Goal: Task Accomplishment & Management: Manage account settings

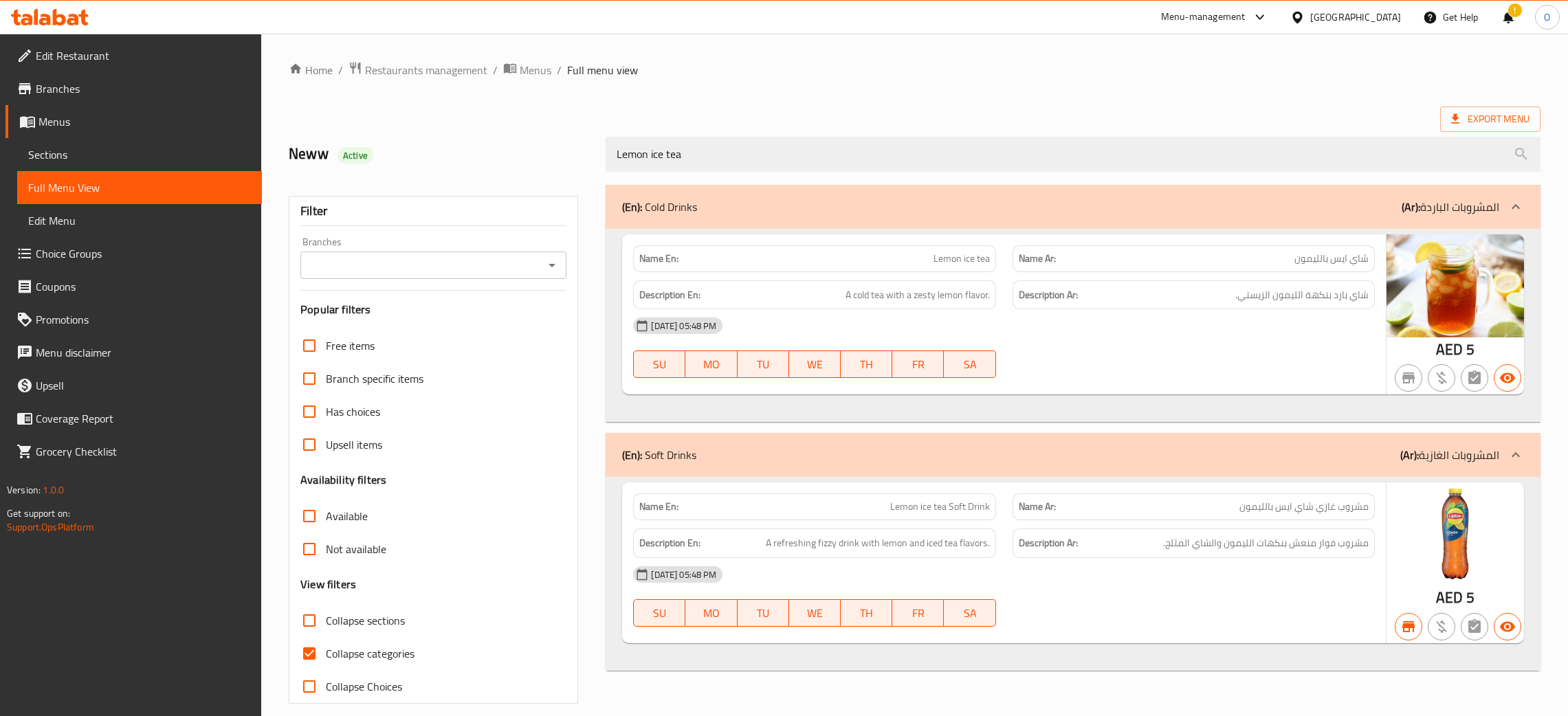
scroll to position [15, 0]
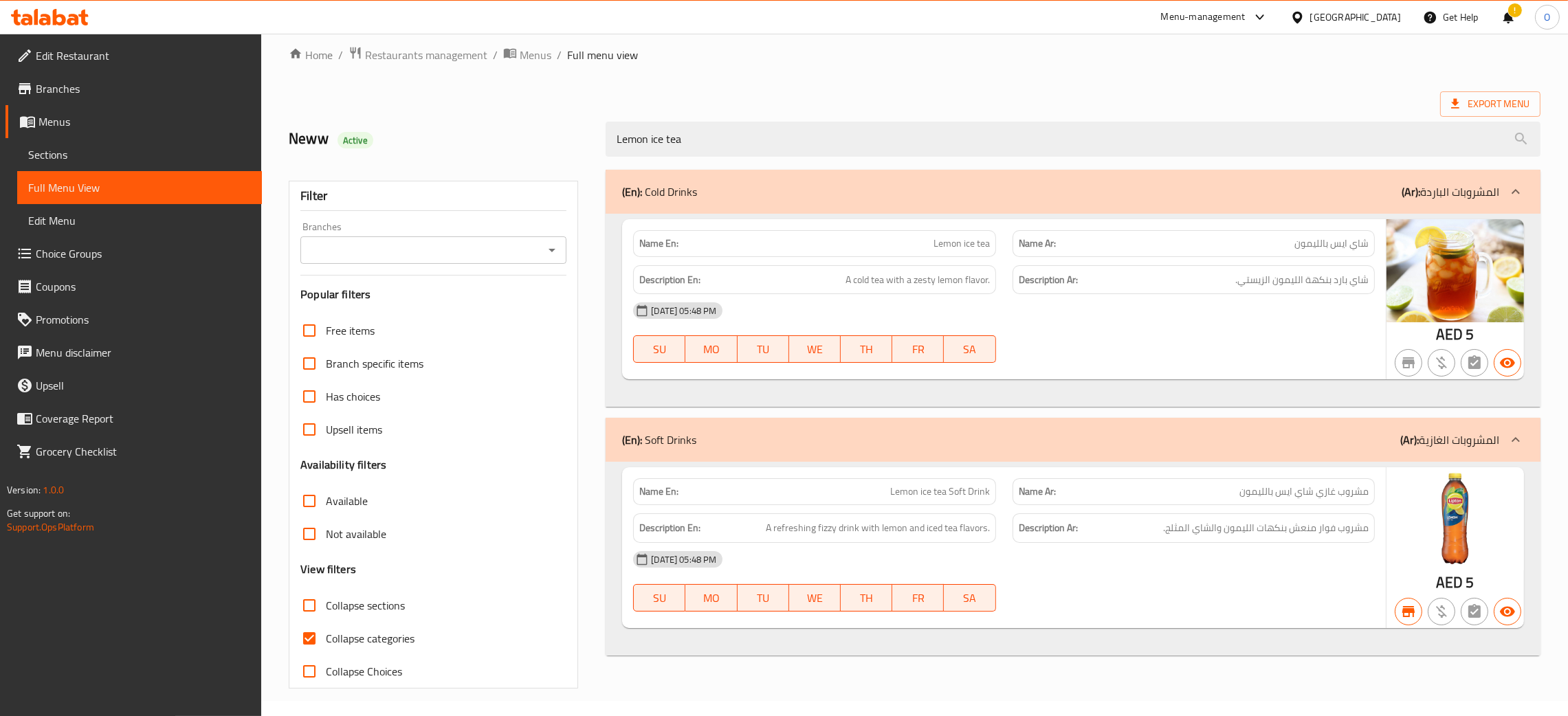
click at [476, 121] on div "Neww Active Lemon ice tea" at bounding box center [915, 138] width 1268 height 61
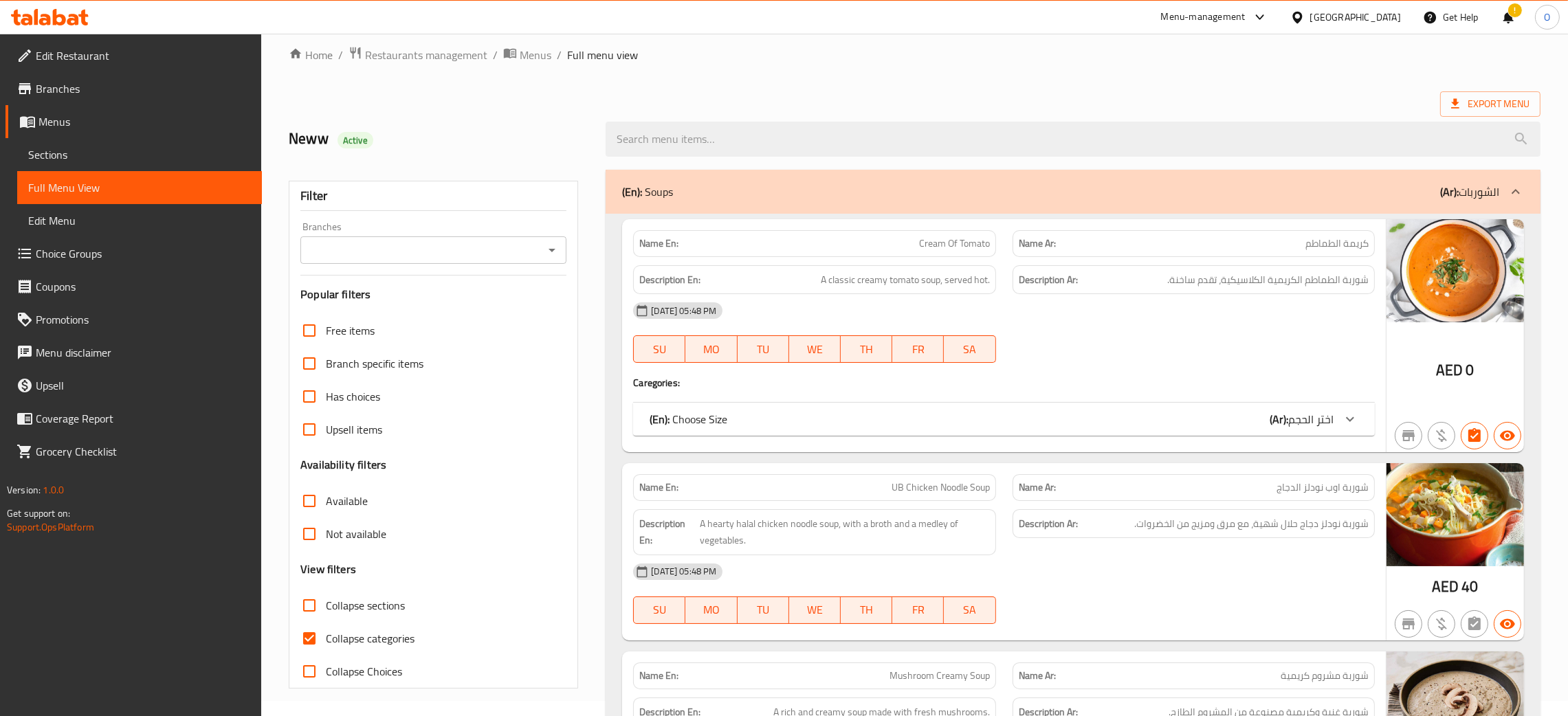
scroll to position [56, 0]
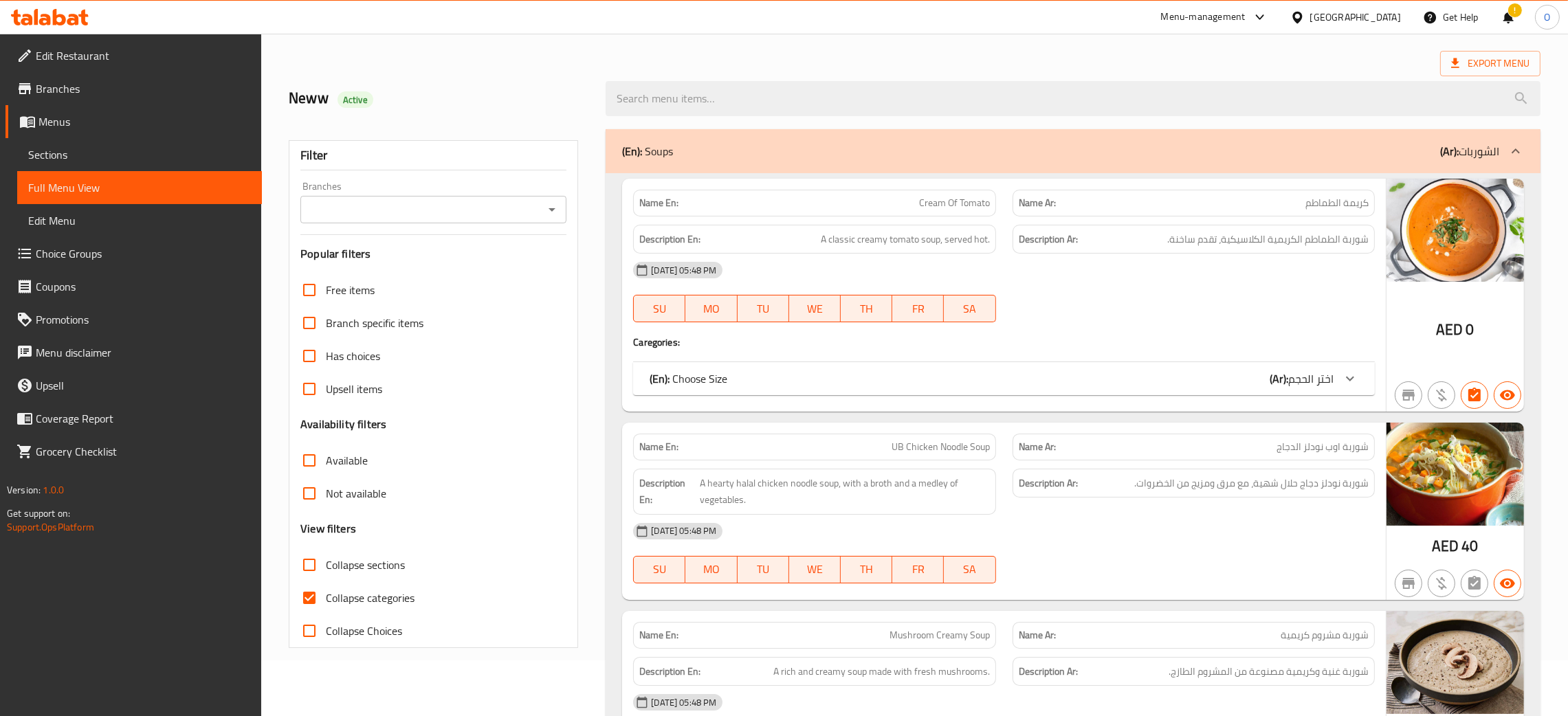
click at [467, 85] on div "Neww Active" at bounding box center [439, 98] width 317 height 61
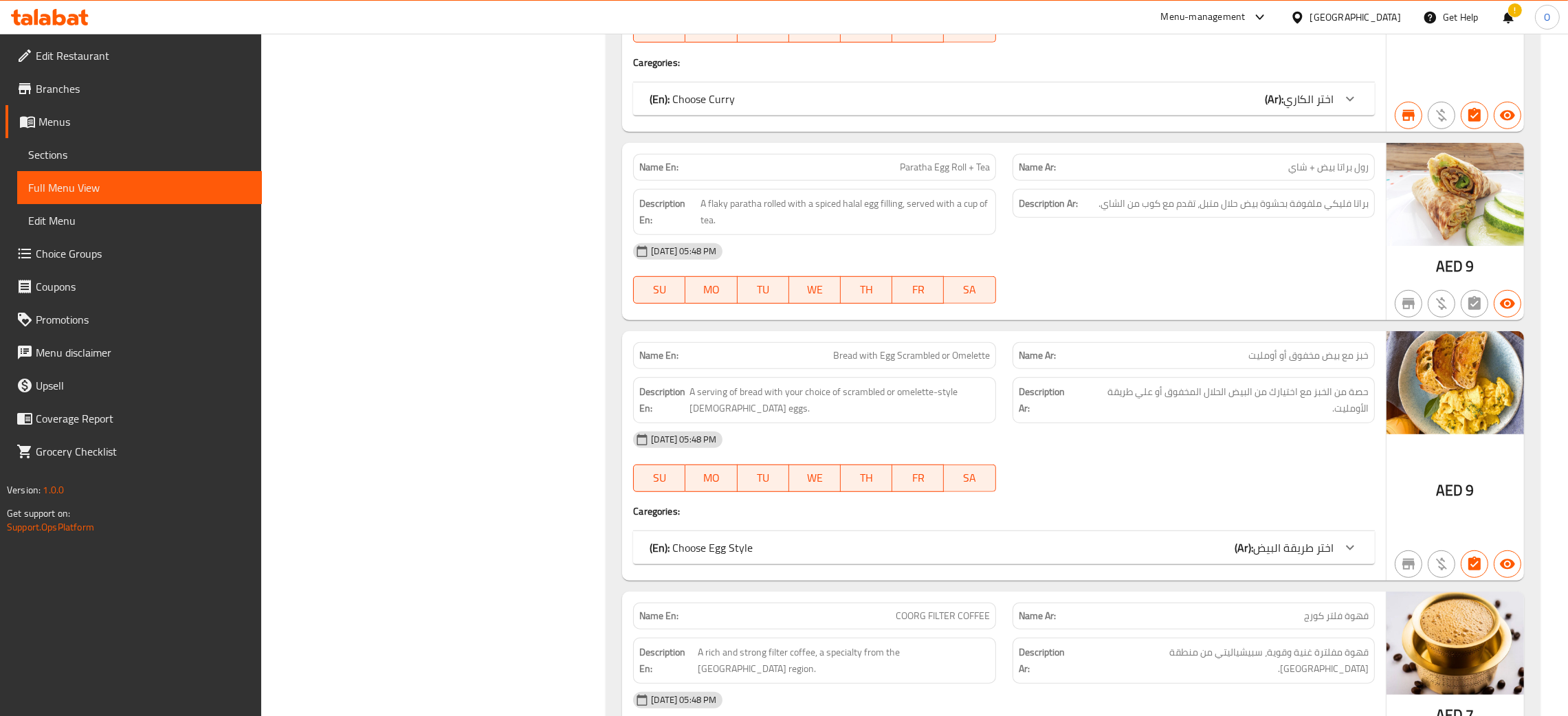
scroll to position [1500, 0]
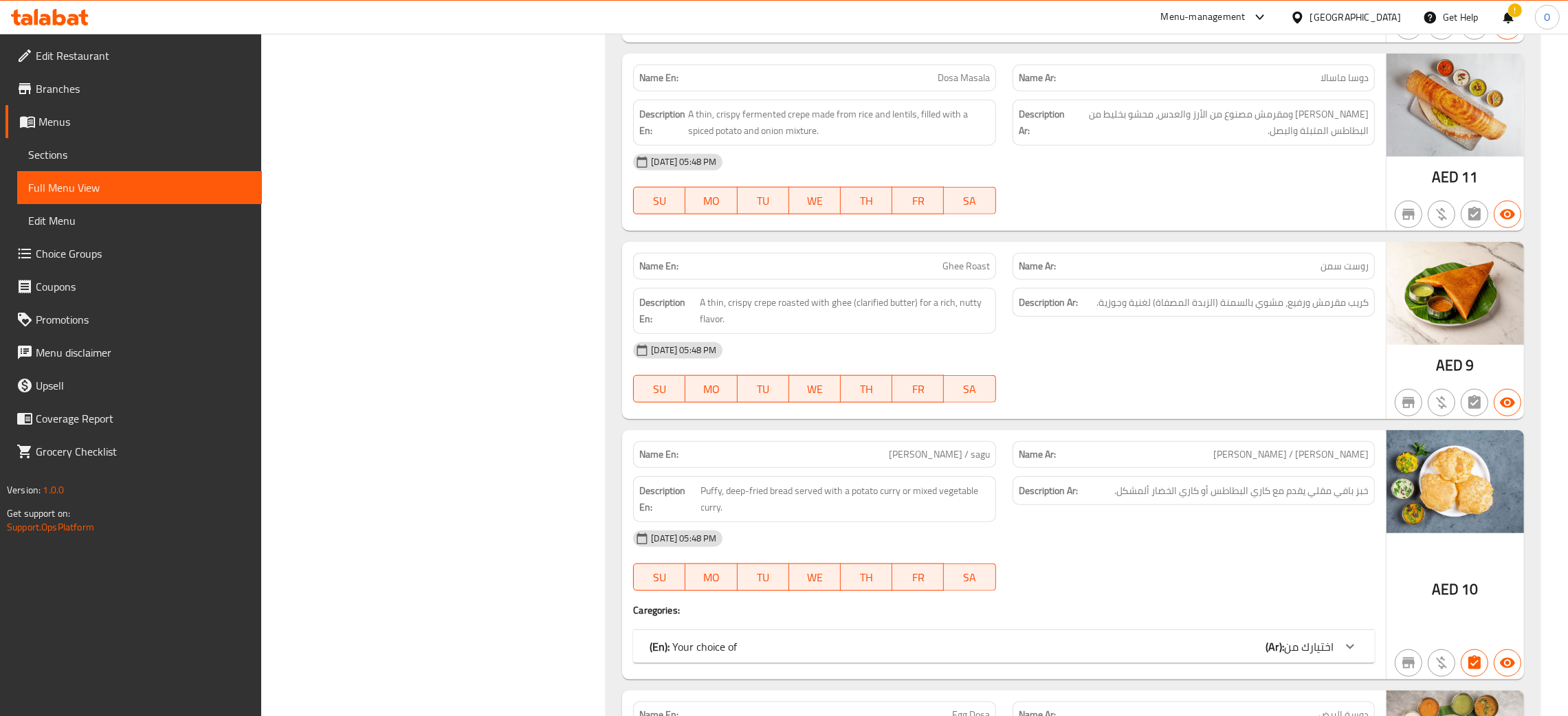
scroll to position [4609, 0]
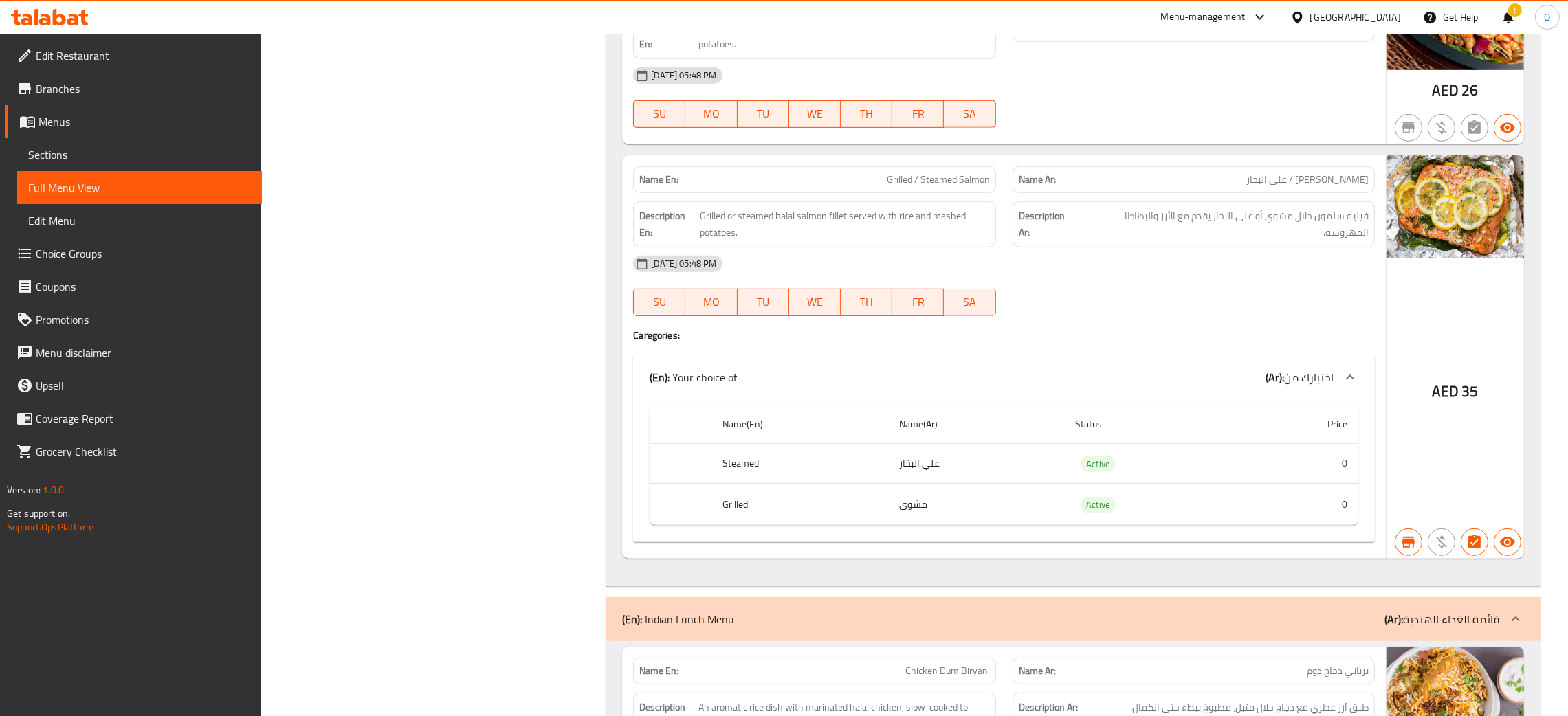
scroll to position [12239, 0]
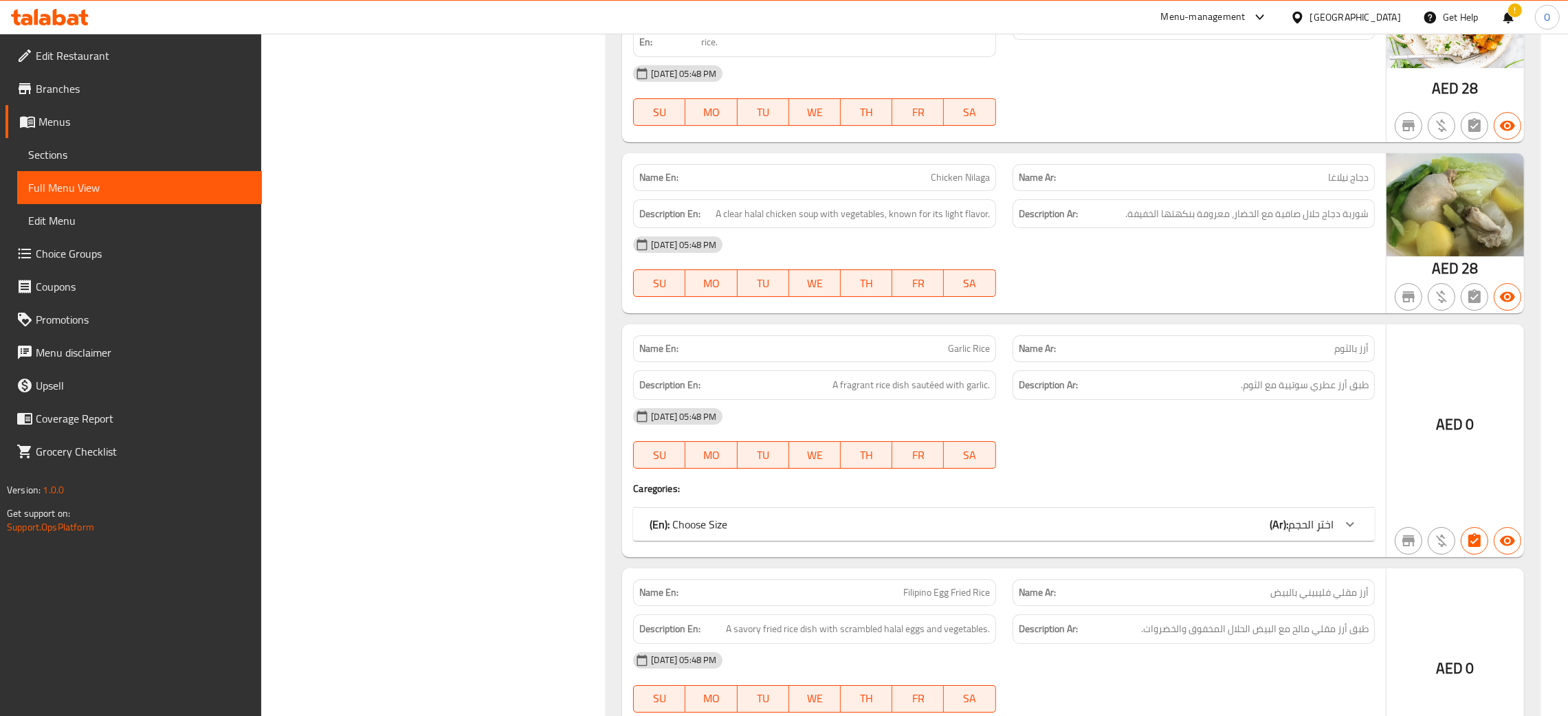
scroll to position [28142, 0]
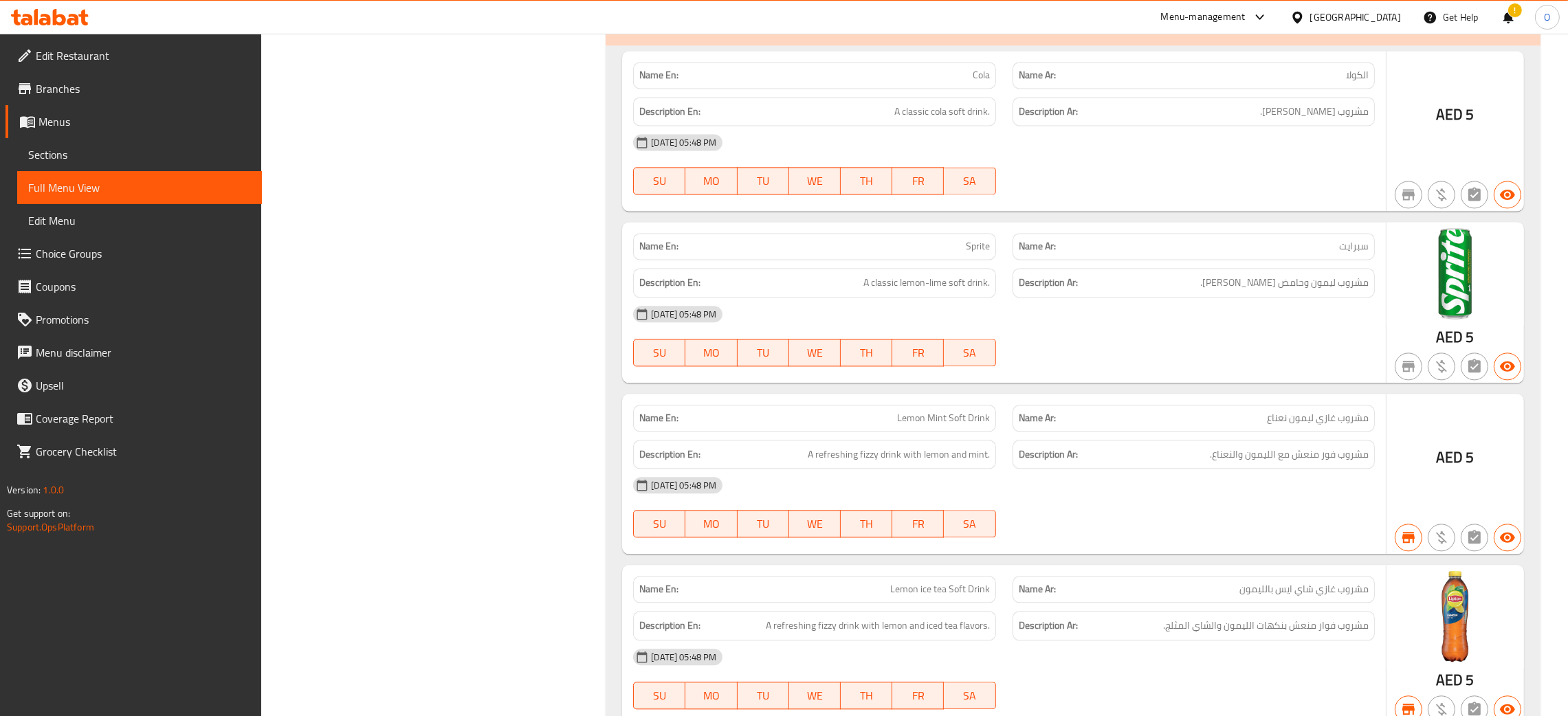
click at [844, 446] on span "A refreshing fizzy drink with lemon and mint." at bounding box center [899, 455] width 182 height 17
copy span "A refreshing fizzy drink with lemon and mint."
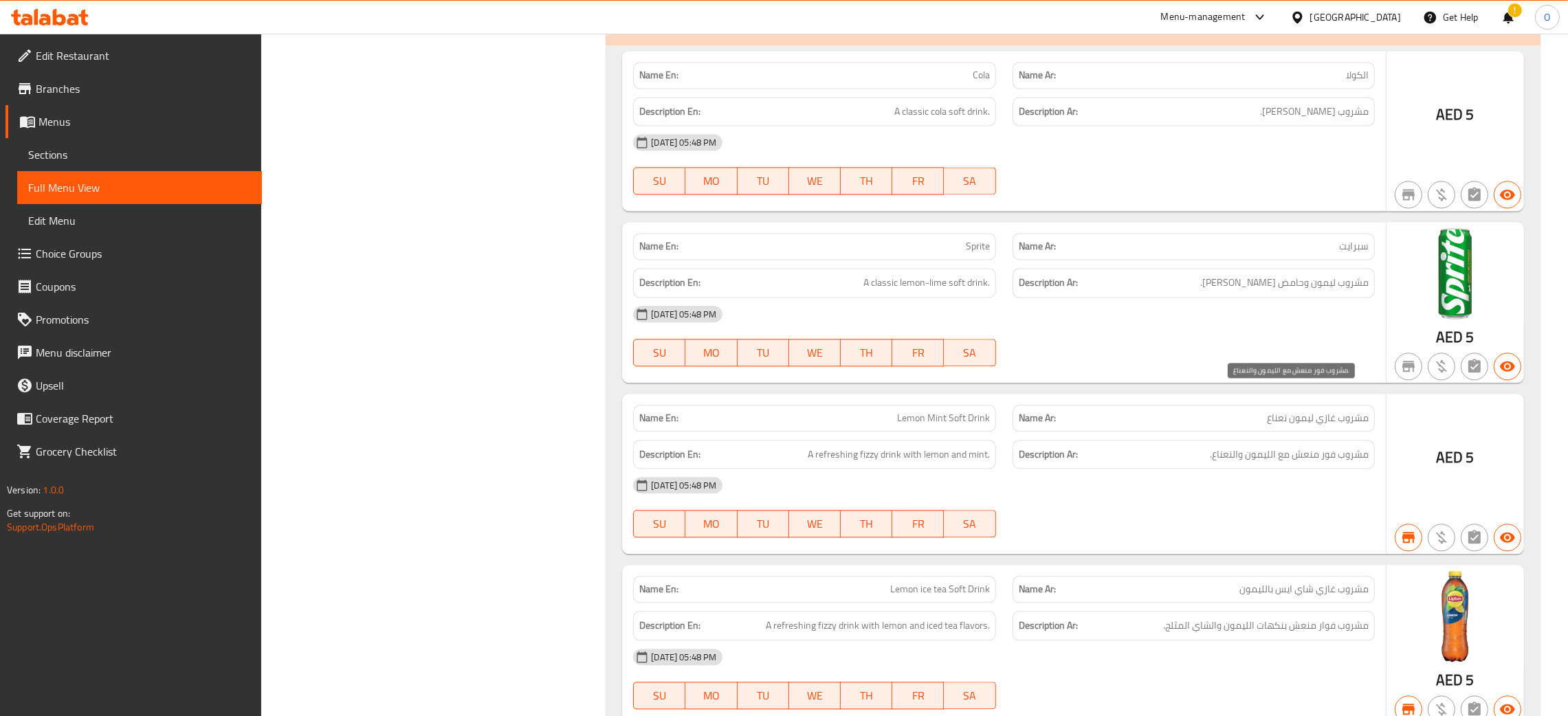
click at [1331, 446] on span "مشروب فور منعش مع الليمون والنعناع." at bounding box center [1289, 455] width 159 height 17
copy span "فور"
click at [1270, 446] on span "مشروب فور منعش مع الليمون والنعناع." at bounding box center [1289, 455] width 159 height 17
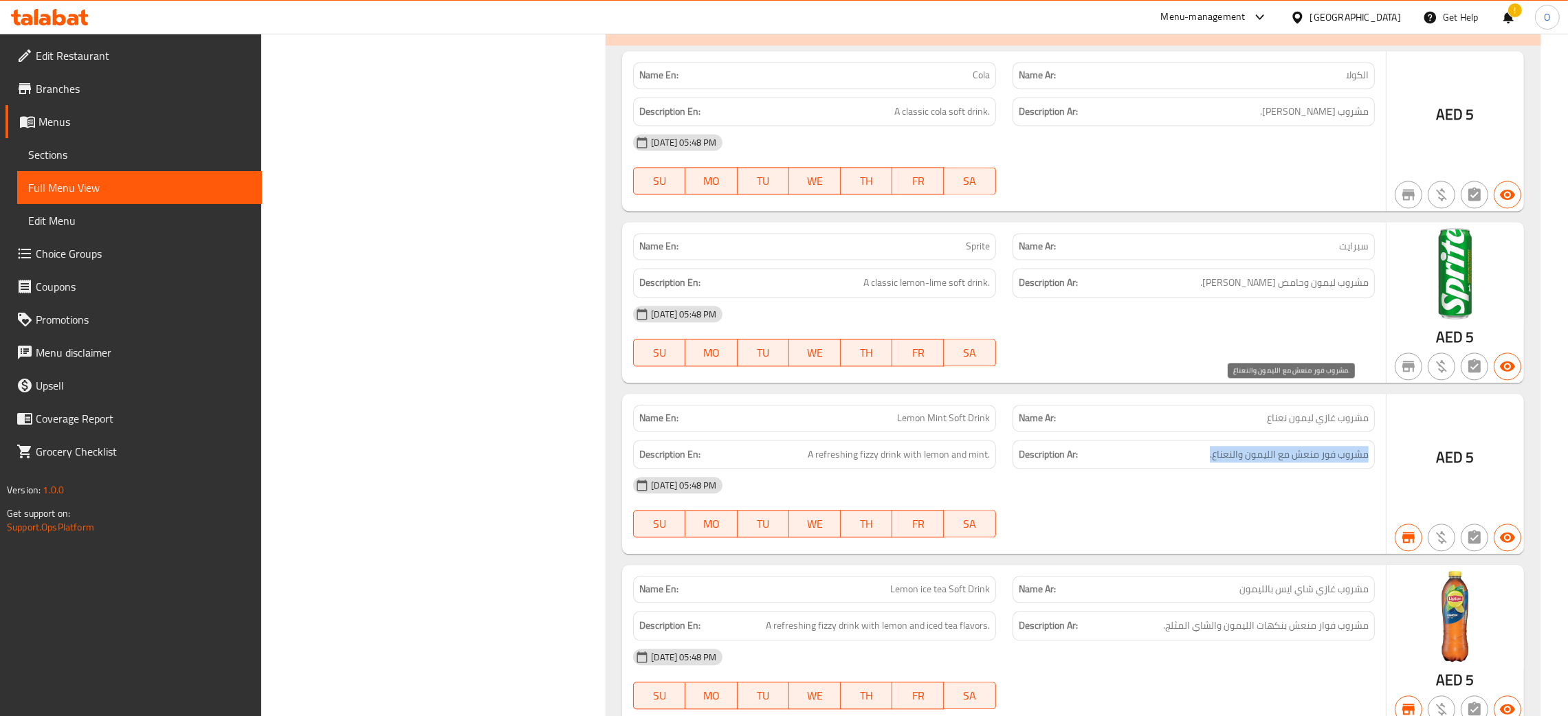
click at [1270, 446] on span "مشروب فور منعش مع الليمون والنعناع." at bounding box center [1289, 455] width 159 height 17
copy div "مشروب فور منعش مع الليمون والنعناع."
click at [868, 446] on span "A refreshing fizzy drink with lemon and mint." at bounding box center [899, 455] width 182 height 17
copy span "fizzy"
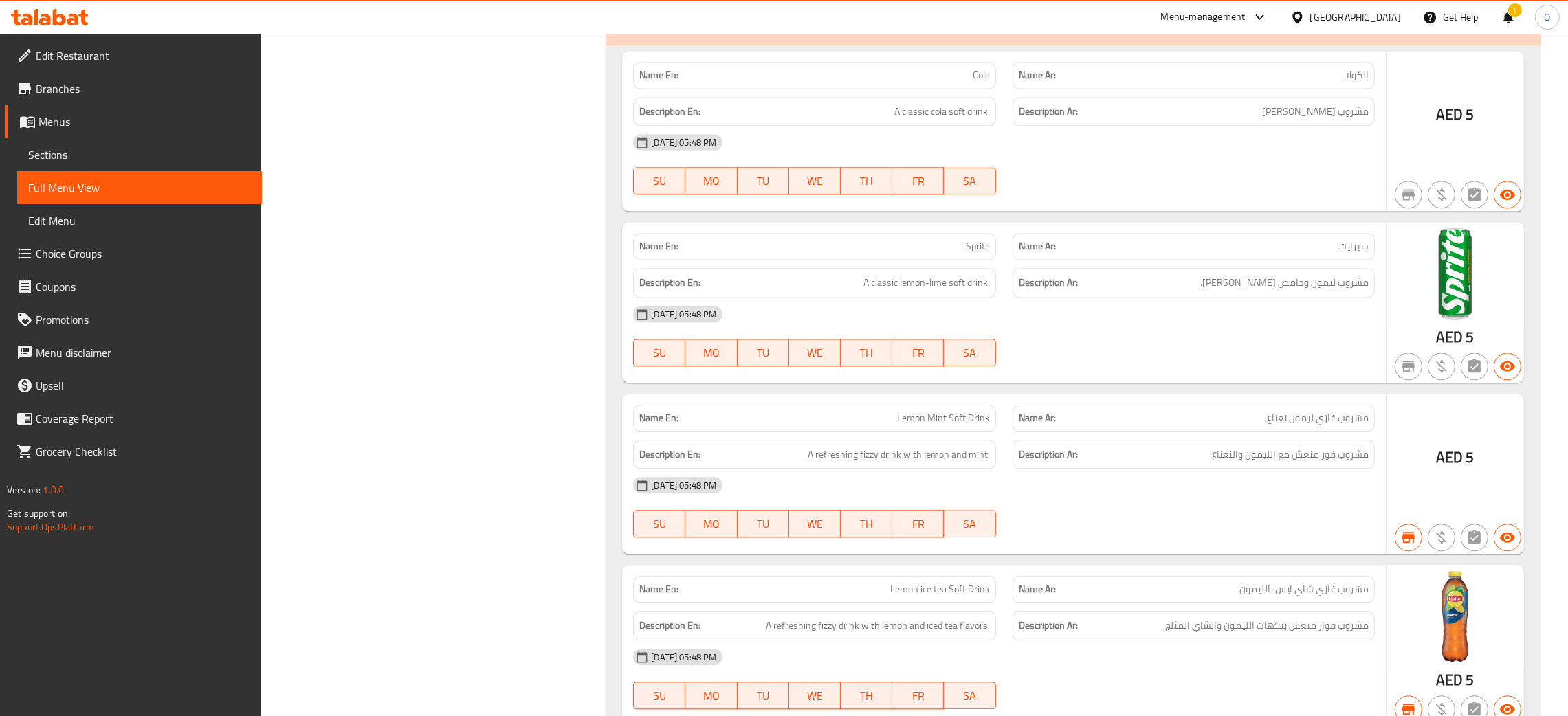
copy span "Lemon Mint Soft Drink"
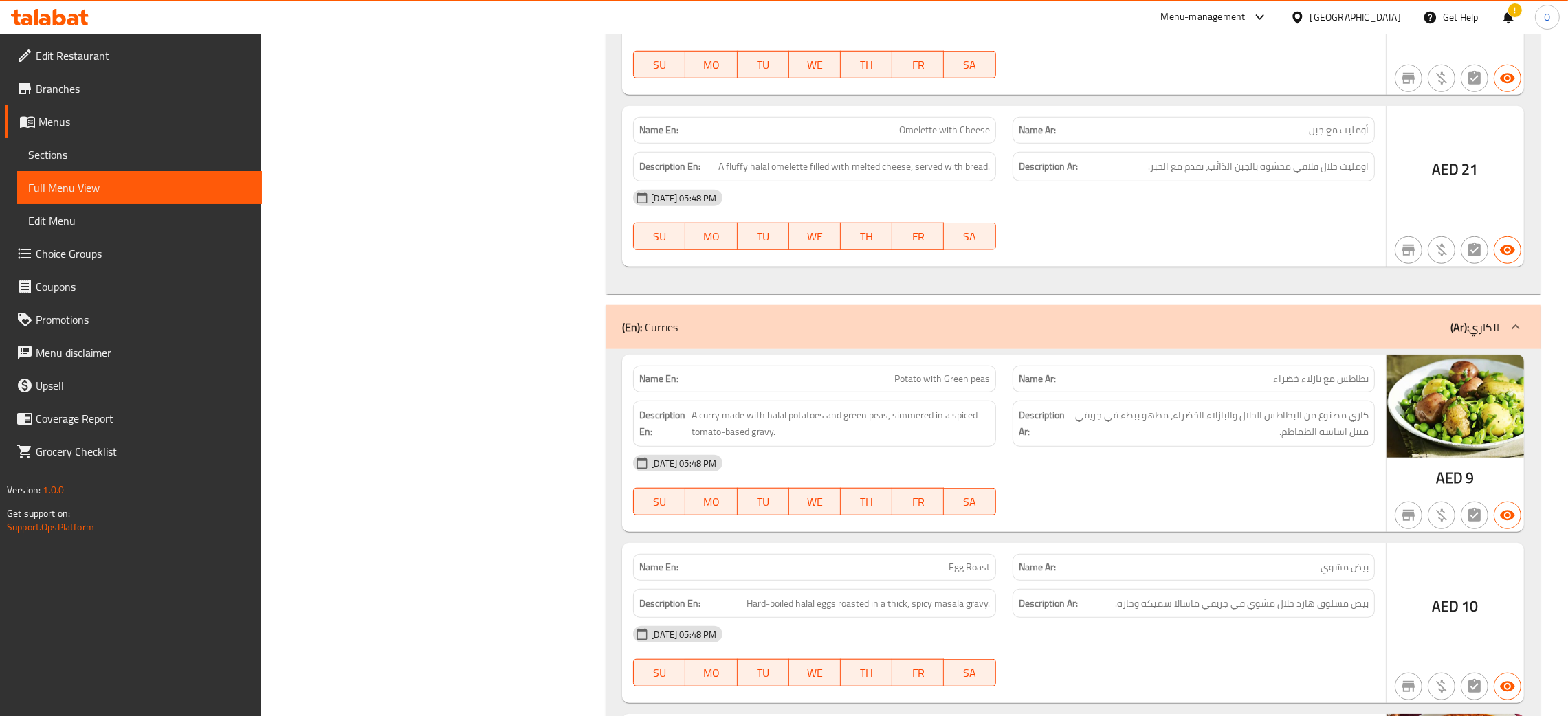
scroll to position [19884, 0]
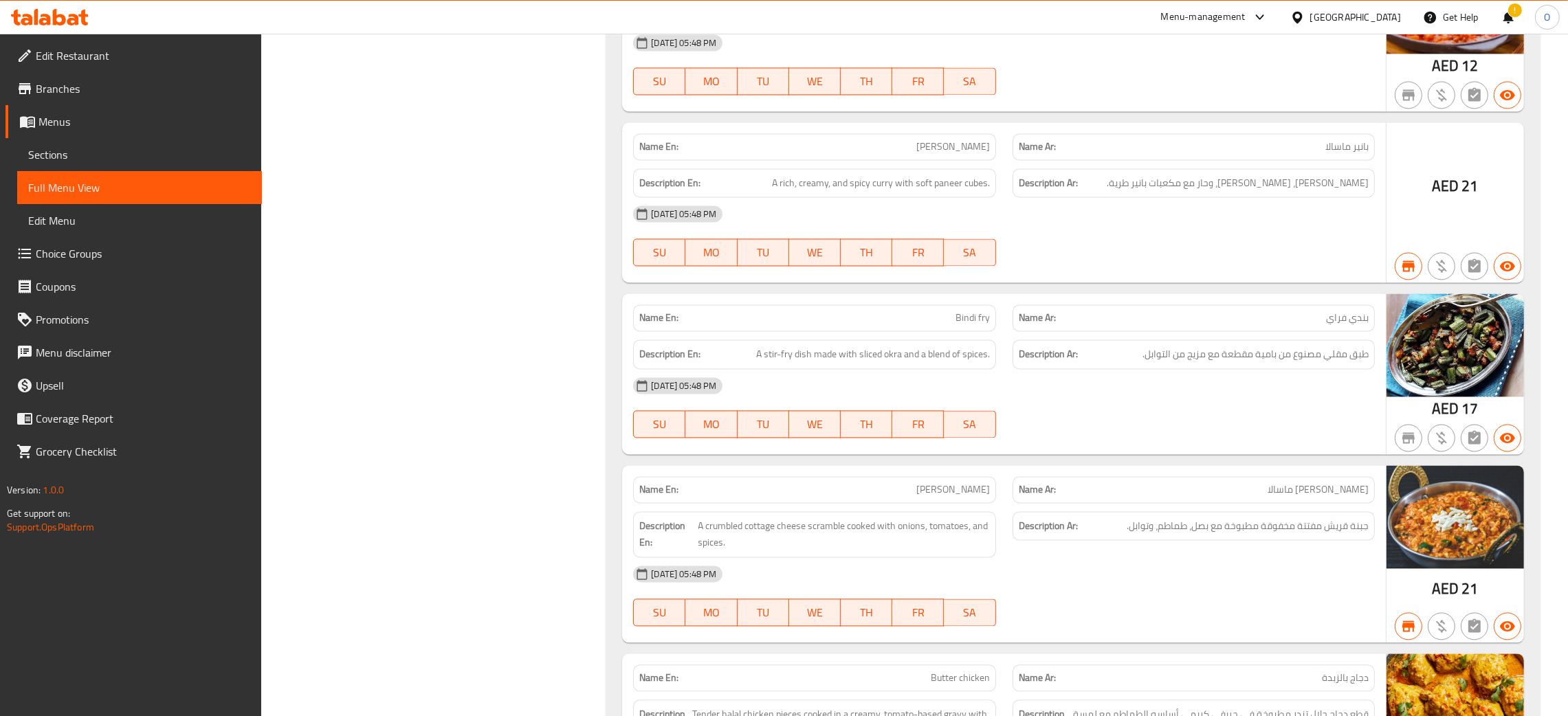
scroll to position [19987, 0]
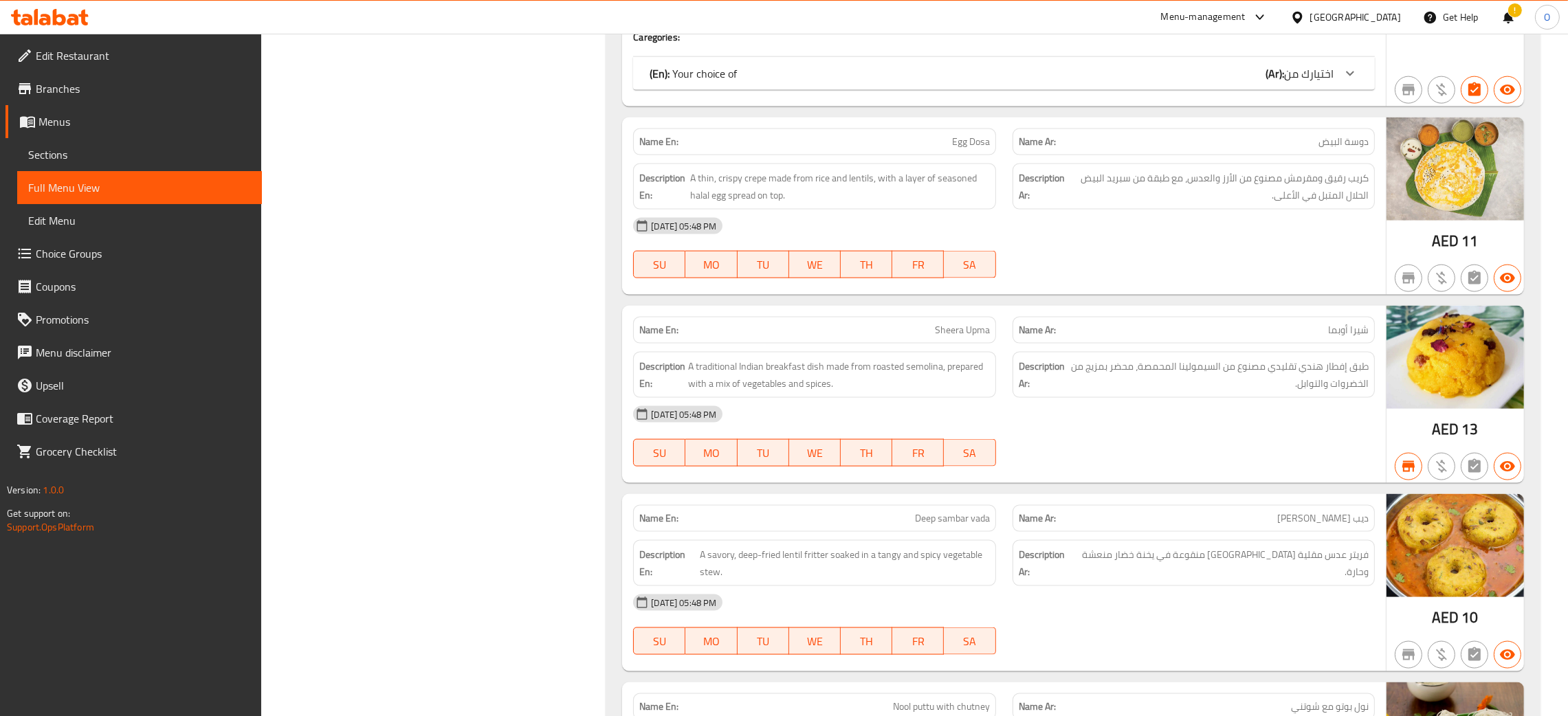
click at [960, 358] on span "A traditional Indian breakfast dish made from roasted semolina, prepared with a…" at bounding box center [838, 375] width 301 height 34
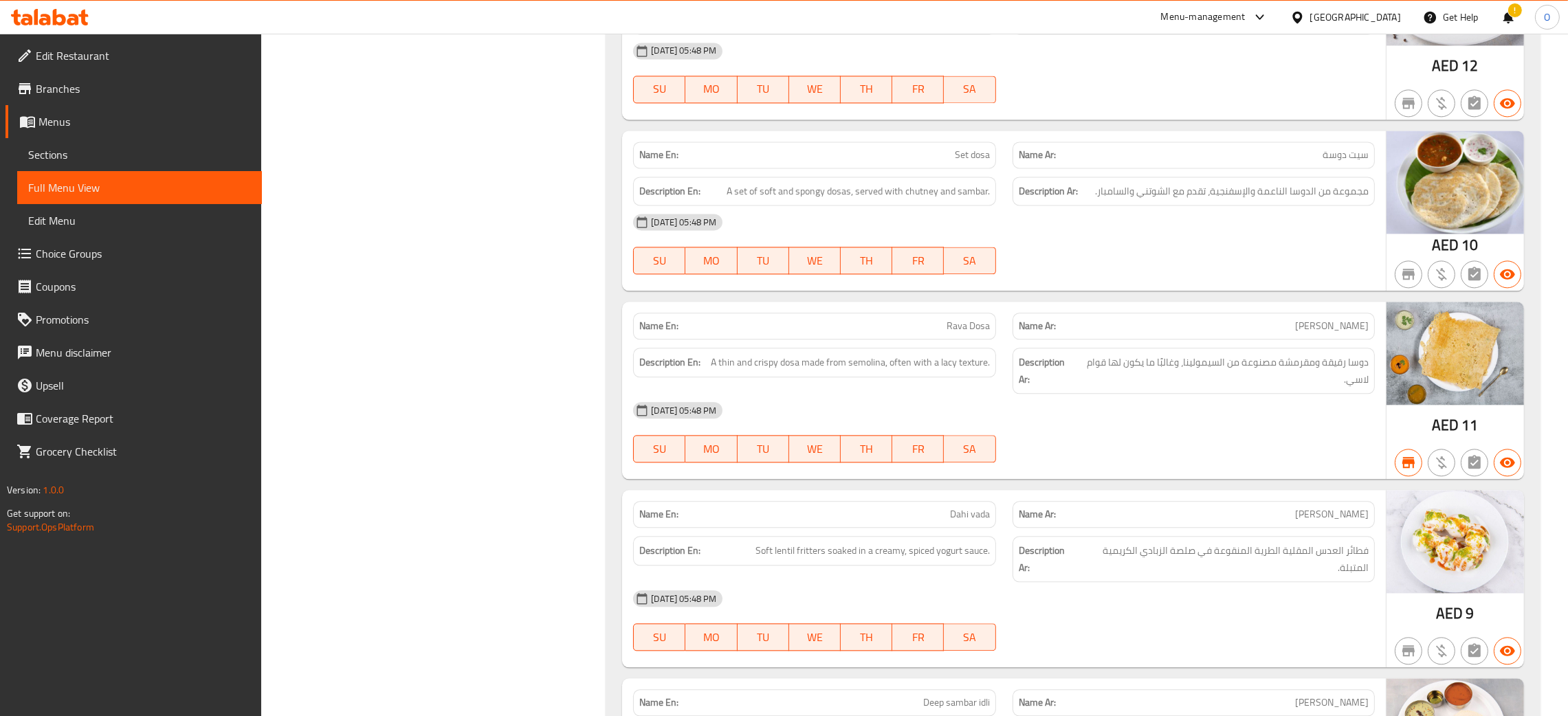
click at [958, 319] on span "Rava Dosa" at bounding box center [968, 326] width 43 height 15
copy span "Rava Dosa"
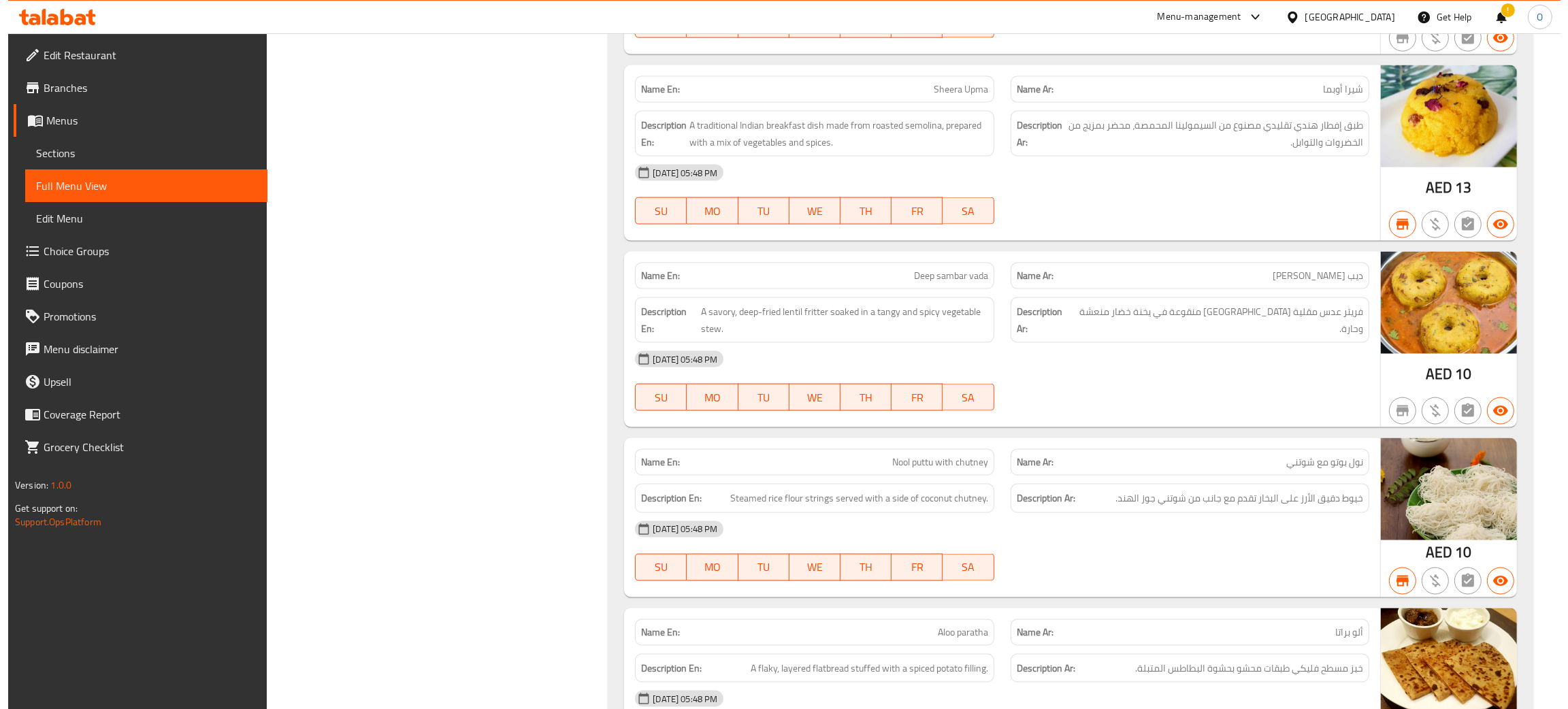
scroll to position [0, 0]
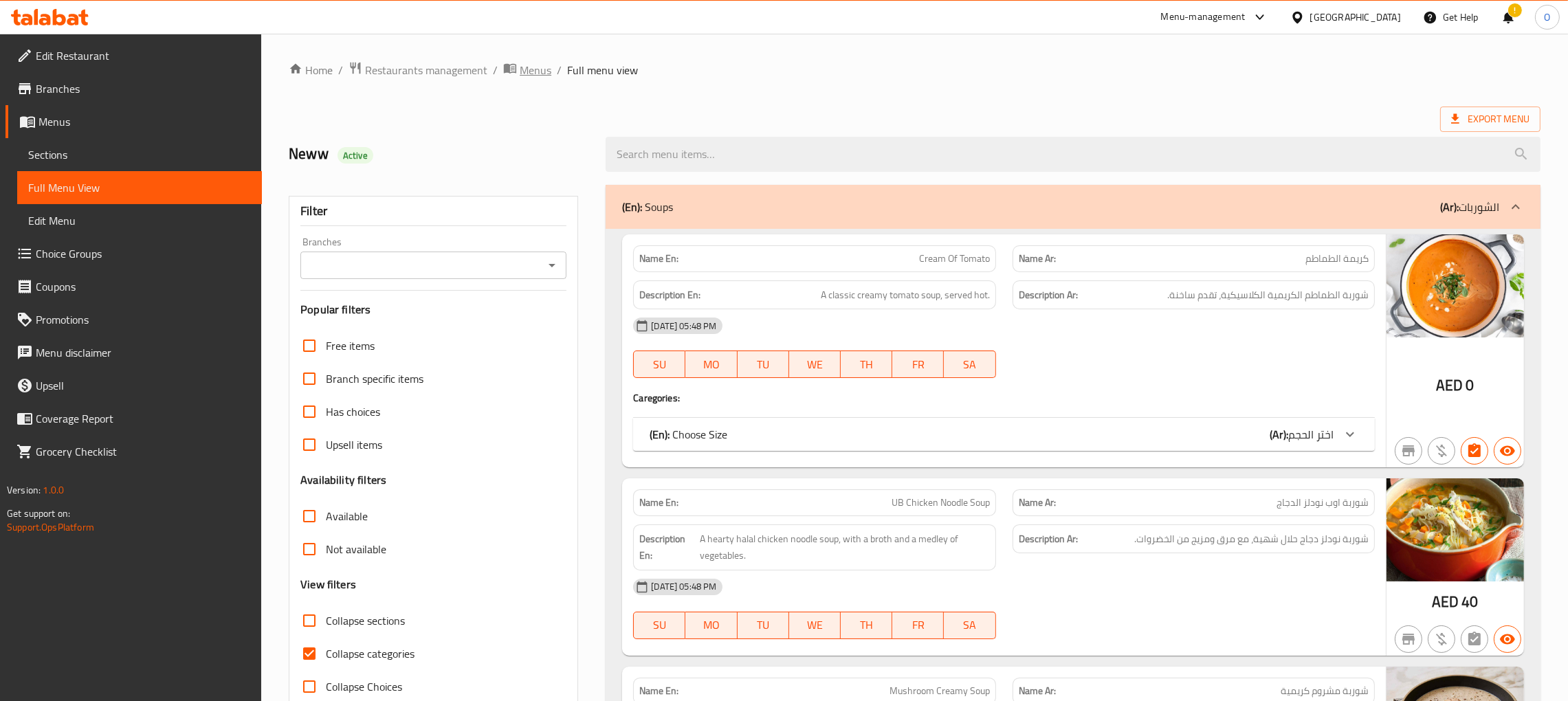
click at [530, 69] on span "Menus" at bounding box center [535, 70] width 32 height 16
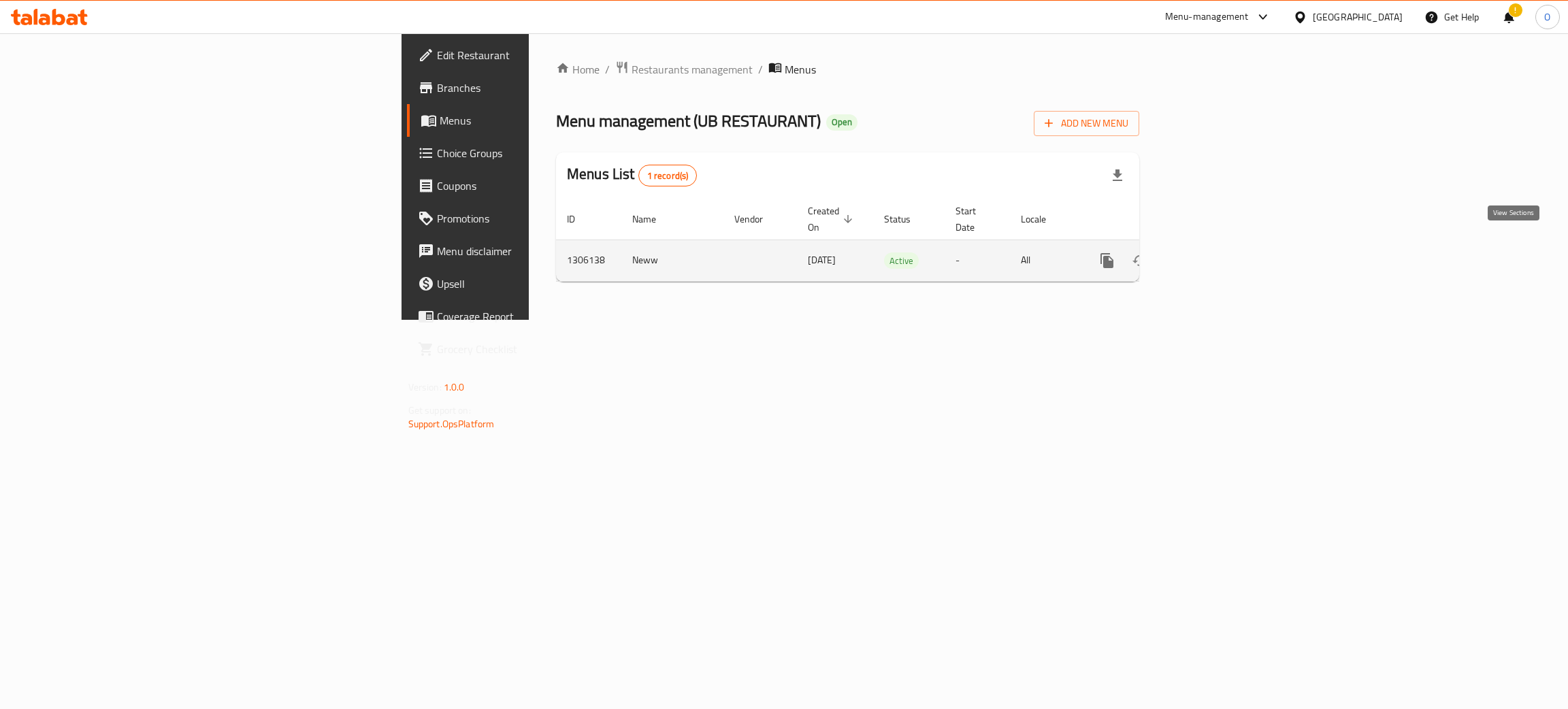
click at [1213, 253] on icon "enhanced table" at bounding box center [1205, 260] width 16 height 16
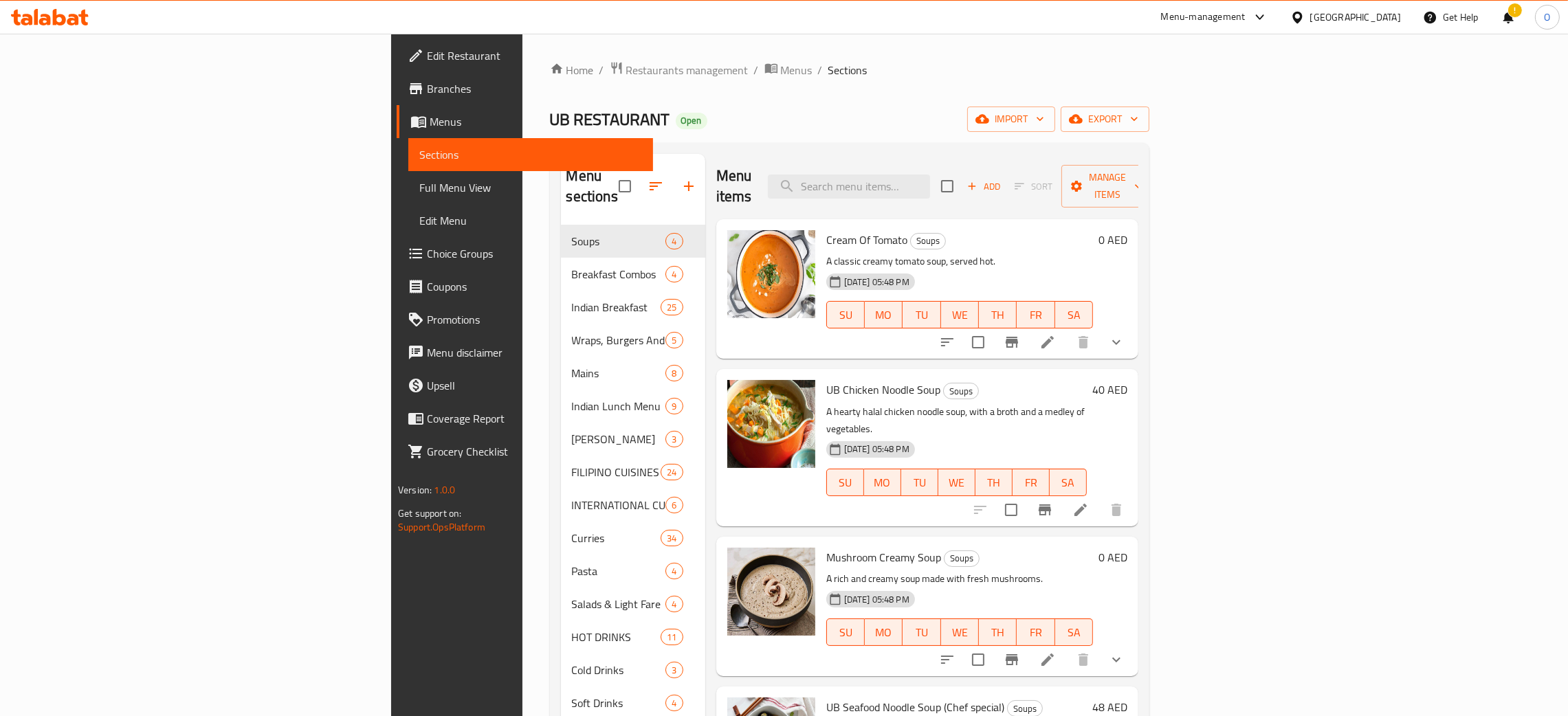
click at [419, 188] on span "Full Menu View" at bounding box center [530, 187] width 223 height 16
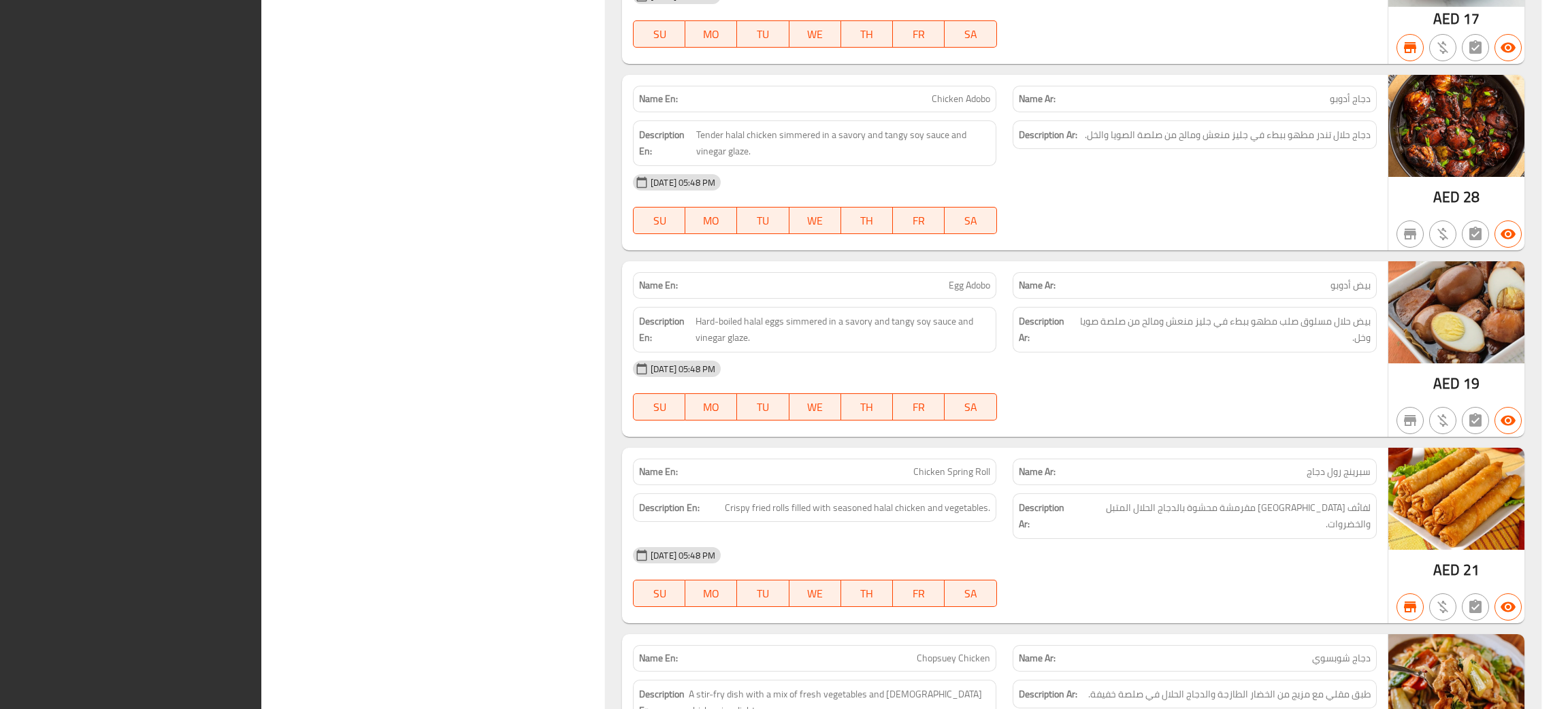
scroll to position [13152, 0]
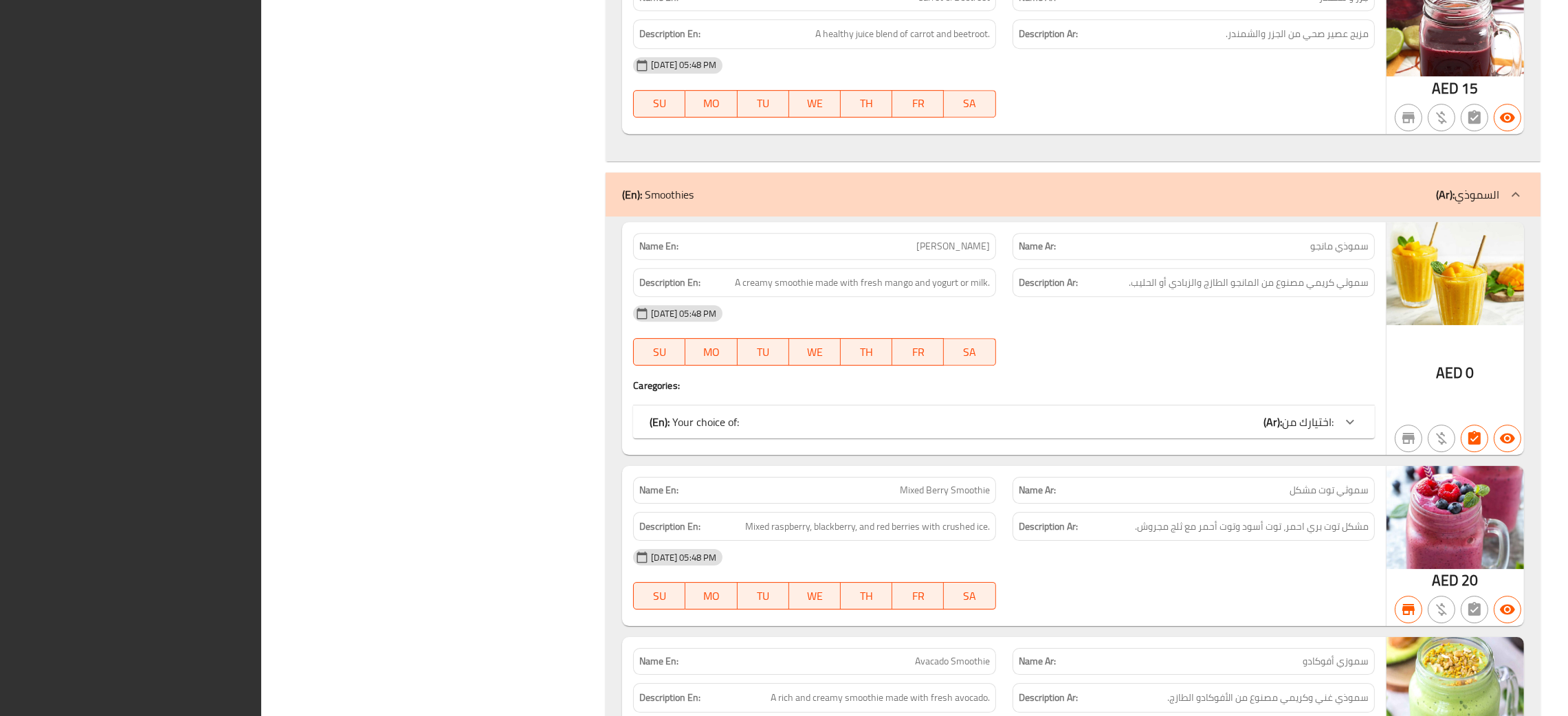
scroll to position [30284, 0]
